Goal: Task Accomplishment & Management: Manage account settings

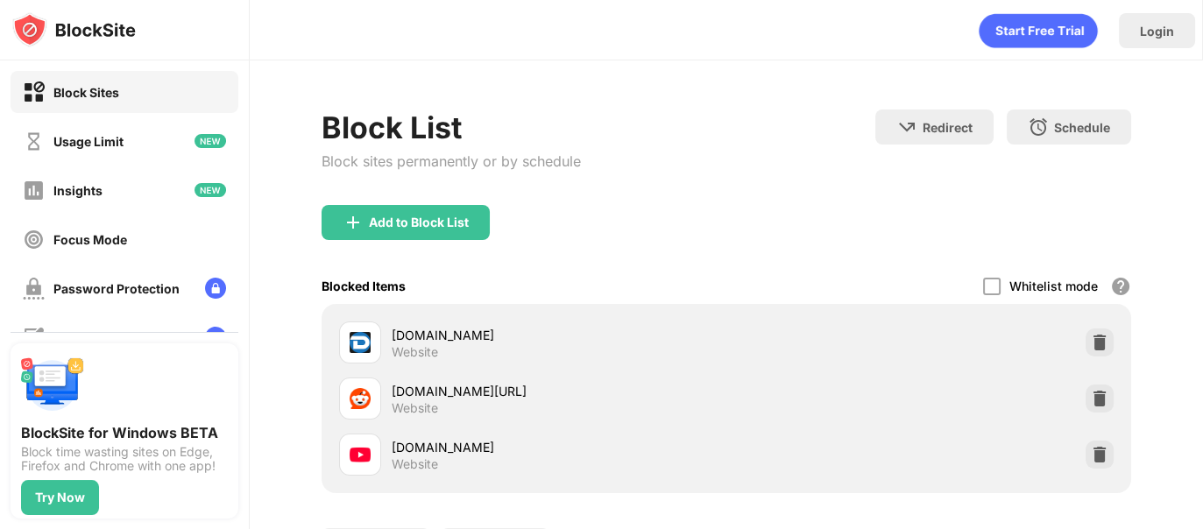
scroll to position [198, 0]
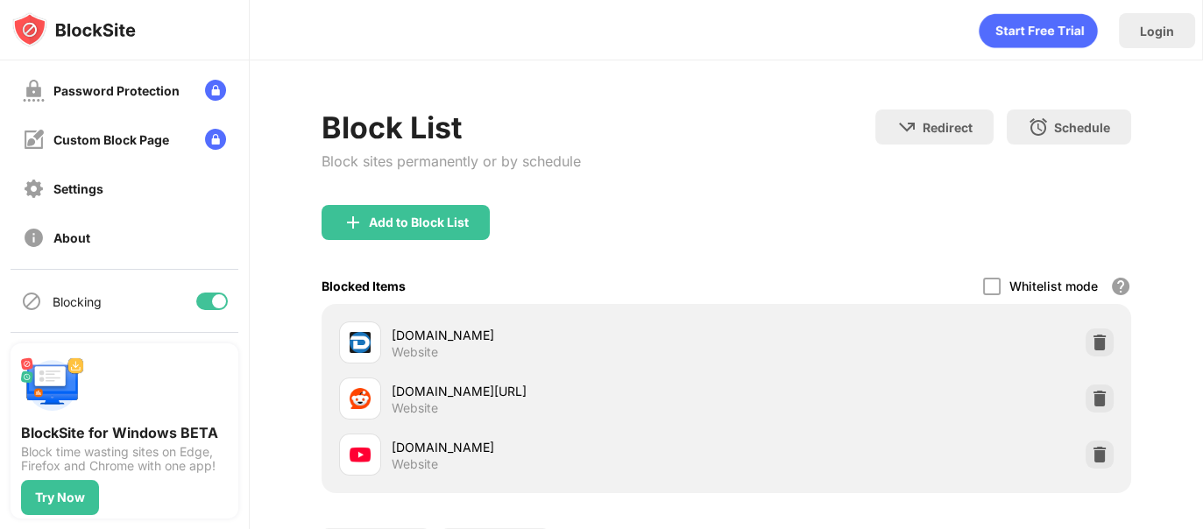
click at [212, 301] on div at bounding box center [219, 301] width 14 height 14
